Goal: Transaction & Acquisition: Book appointment/travel/reservation

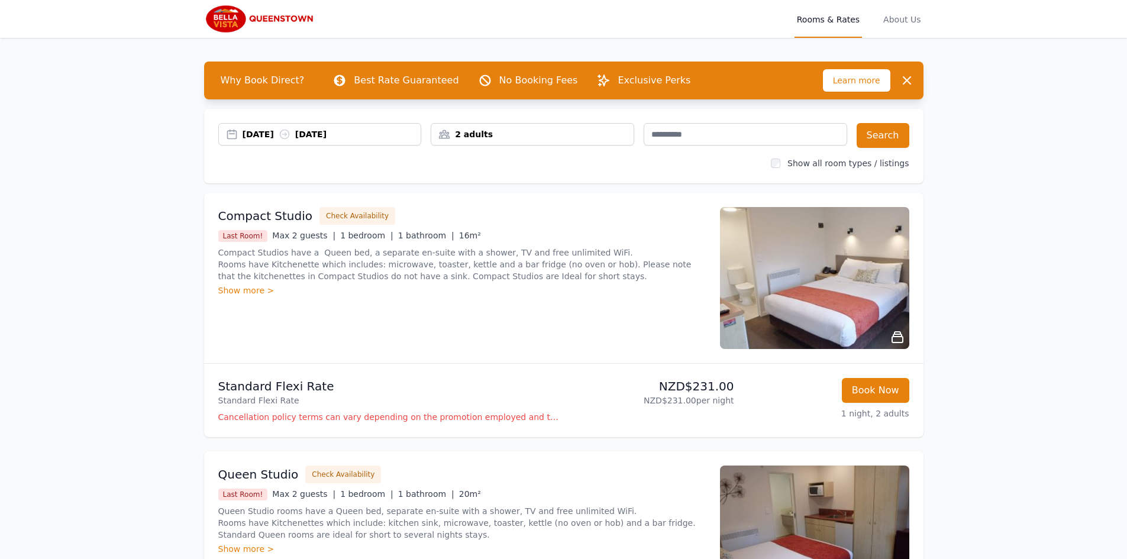
click at [301, 126] on div "[DATE] [DATE]" at bounding box center [320, 134] width 204 height 22
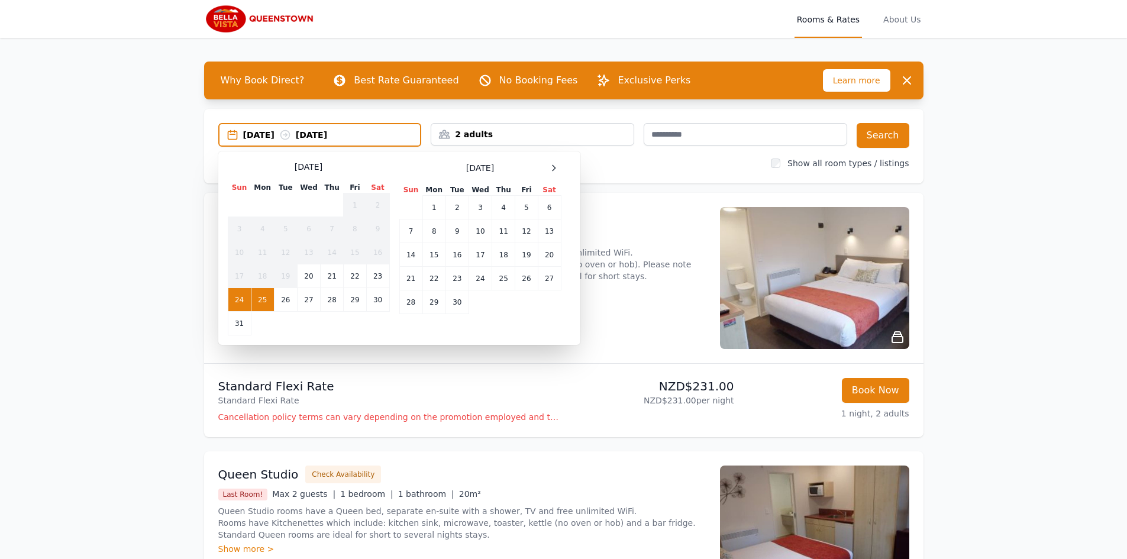
click at [265, 295] on td "25" at bounding box center [262, 300] width 23 height 24
click at [284, 297] on td "26" at bounding box center [285, 300] width 23 height 24
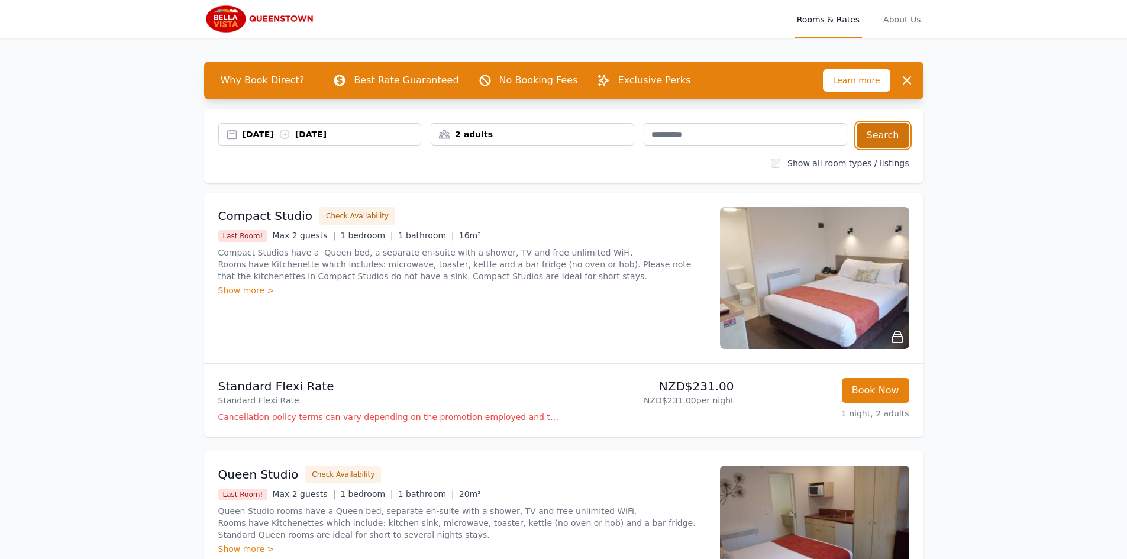
click at [883, 139] on button "Search" at bounding box center [883, 135] width 53 height 25
click at [289, 134] on icon at bounding box center [284, 134] width 9 height 9
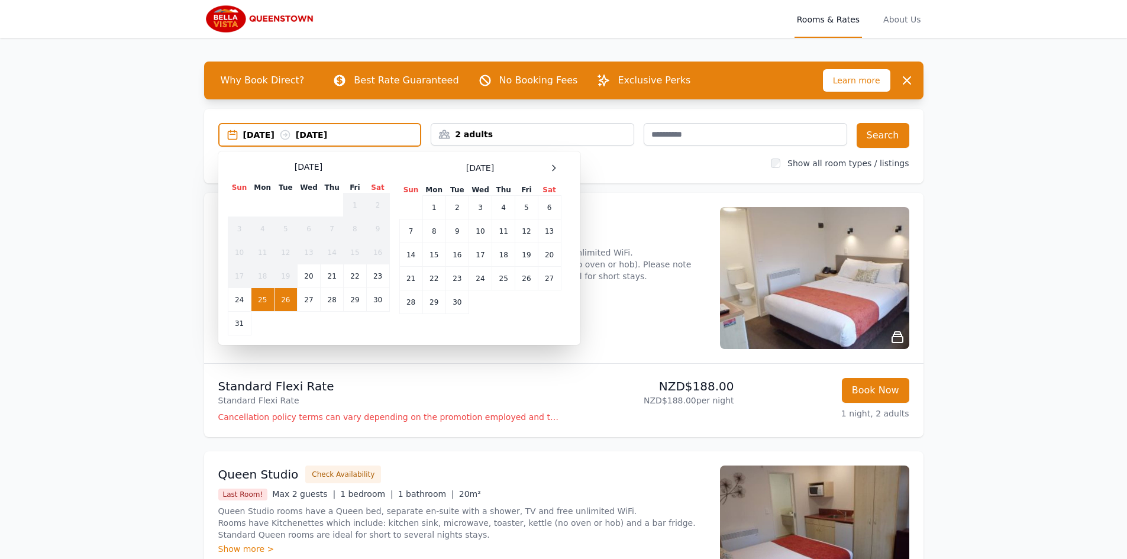
click at [288, 298] on td "26" at bounding box center [285, 300] width 23 height 24
click at [309, 296] on td "27" at bounding box center [308, 300] width 23 height 24
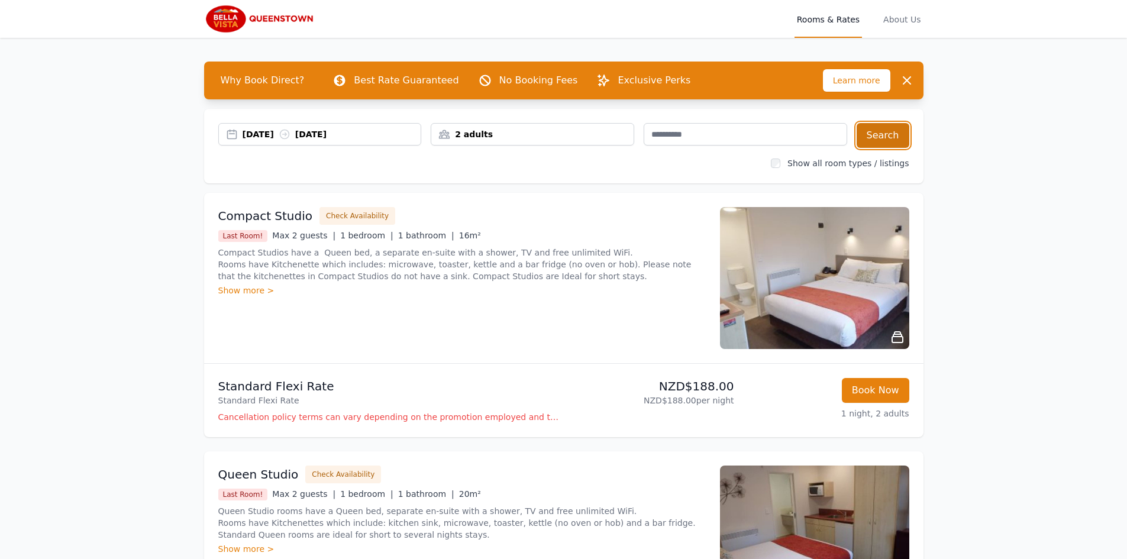
click at [883, 135] on button "Search" at bounding box center [883, 135] width 53 height 25
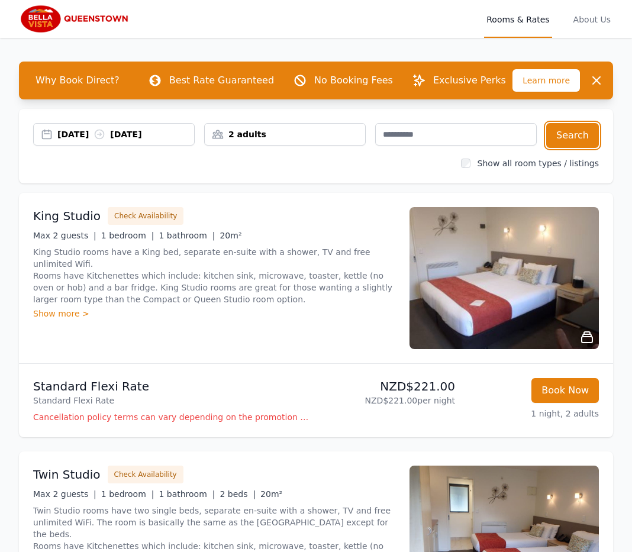
click at [319, 131] on div "2 adults" at bounding box center [285, 134] width 160 height 12
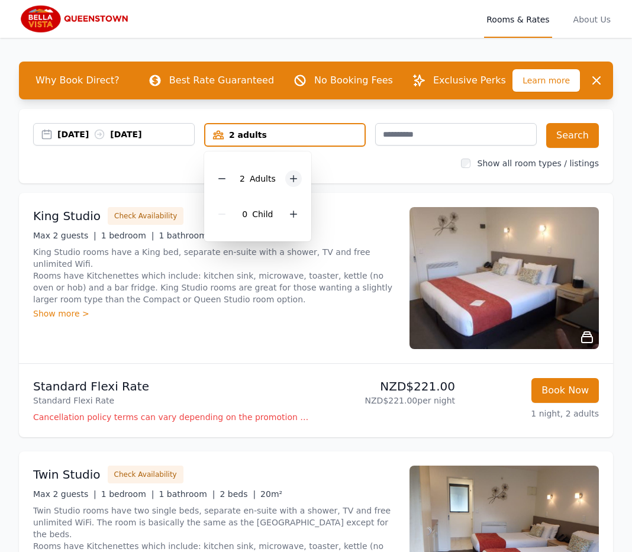
click at [293, 177] on icon at bounding box center [293, 178] width 9 height 9
click at [573, 135] on button "Search" at bounding box center [572, 135] width 53 height 25
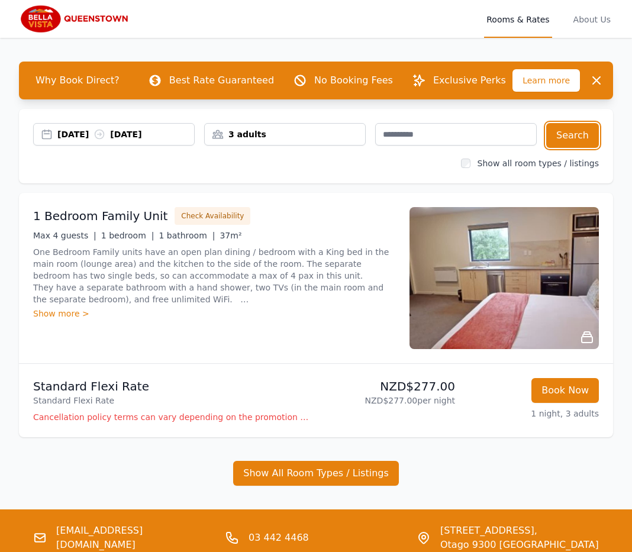
click at [308, 138] on div "3 adults" at bounding box center [285, 134] width 160 height 12
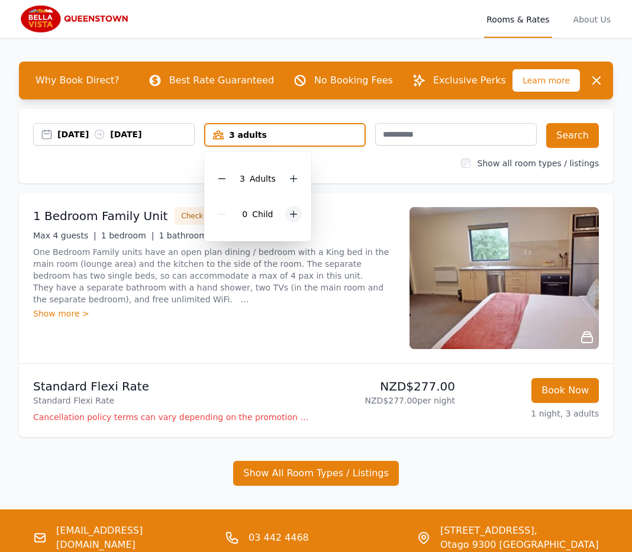
click at [298, 217] on div at bounding box center [293, 214] width 17 height 17
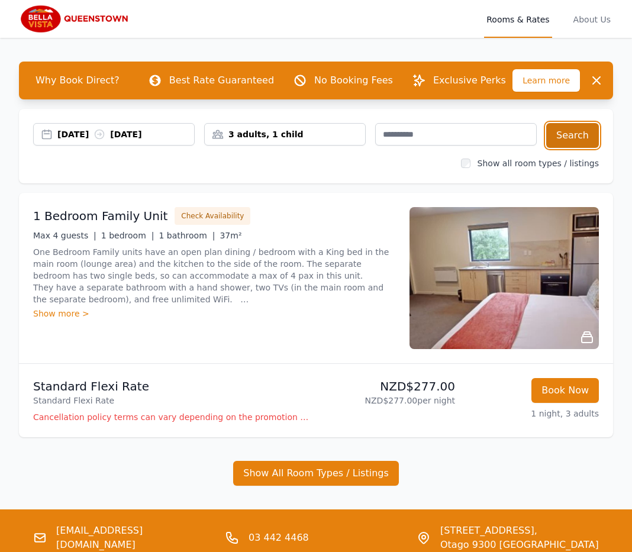
click at [579, 135] on button "Search" at bounding box center [572, 135] width 53 height 25
